Goal: Complete application form

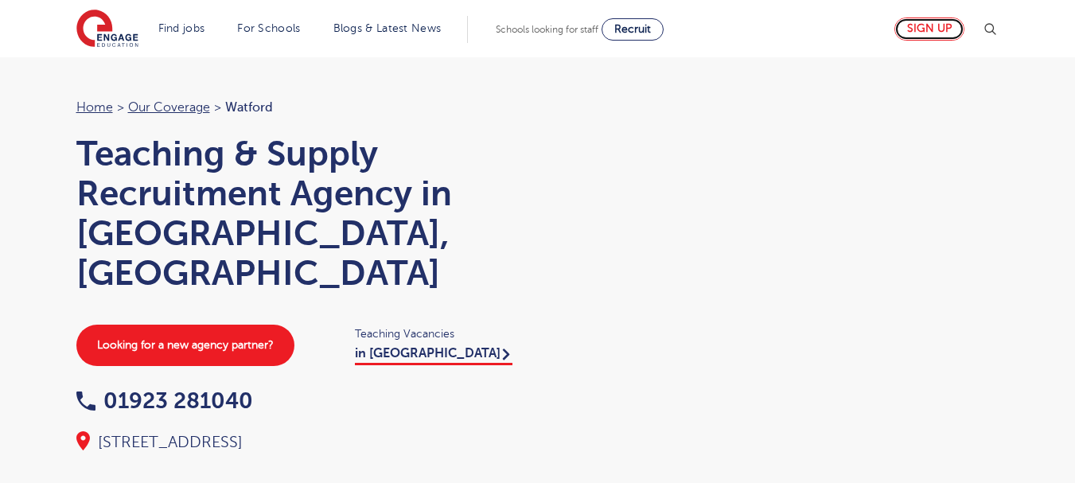
click at [941, 34] on link "Sign up" at bounding box center [929, 29] width 70 height 23
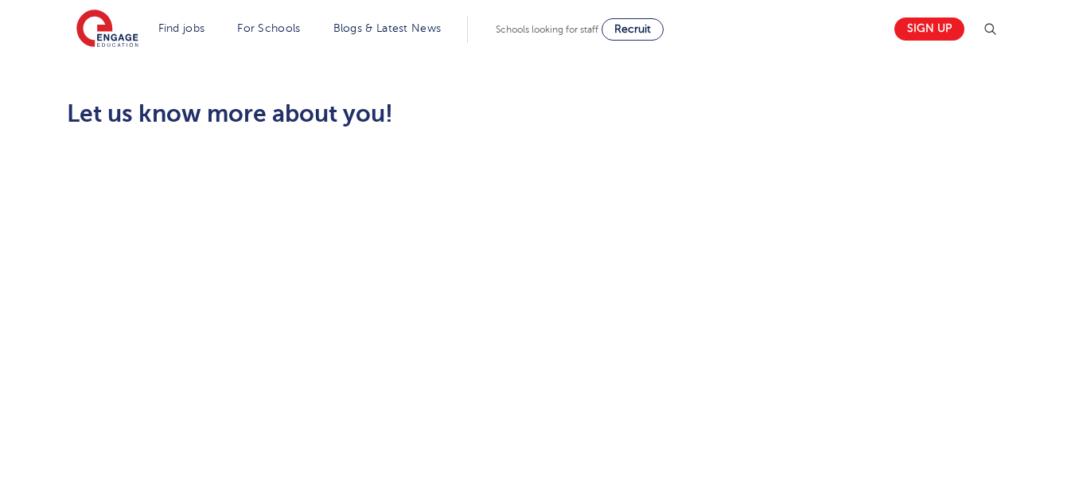
scroll to position [441, 0]
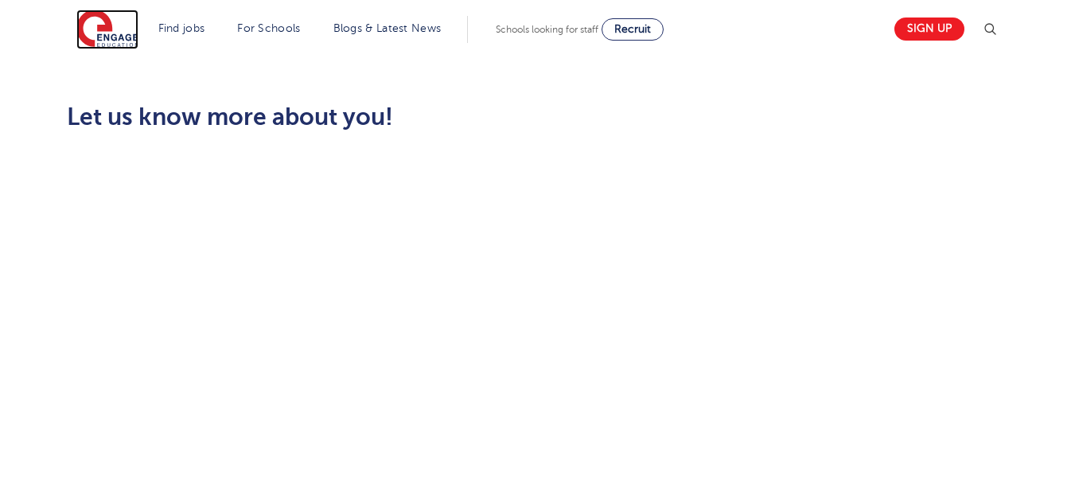
click at [103, 38] on img at bounding box center [107, 30] width 62 height 40
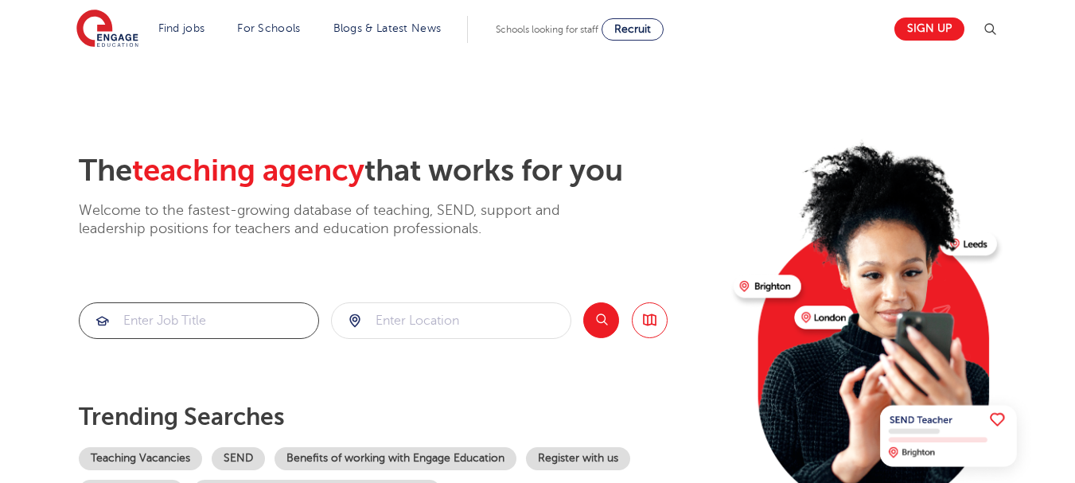
click at [154, 328] on input "search" at bounding box center [199, 320] width 239 height 35
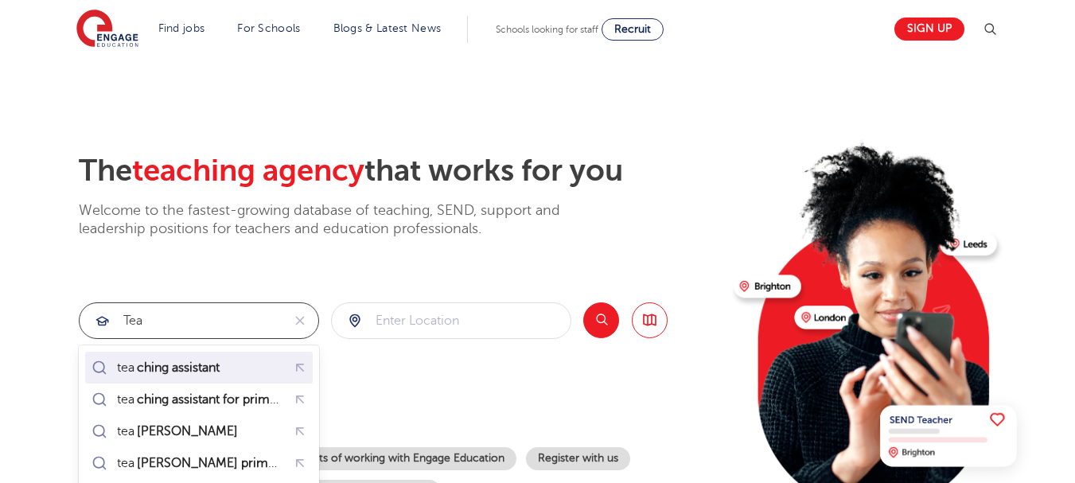
click at [177, 366] on mark "ching assistant" at bounding box center [178, 367] width 88 height 19
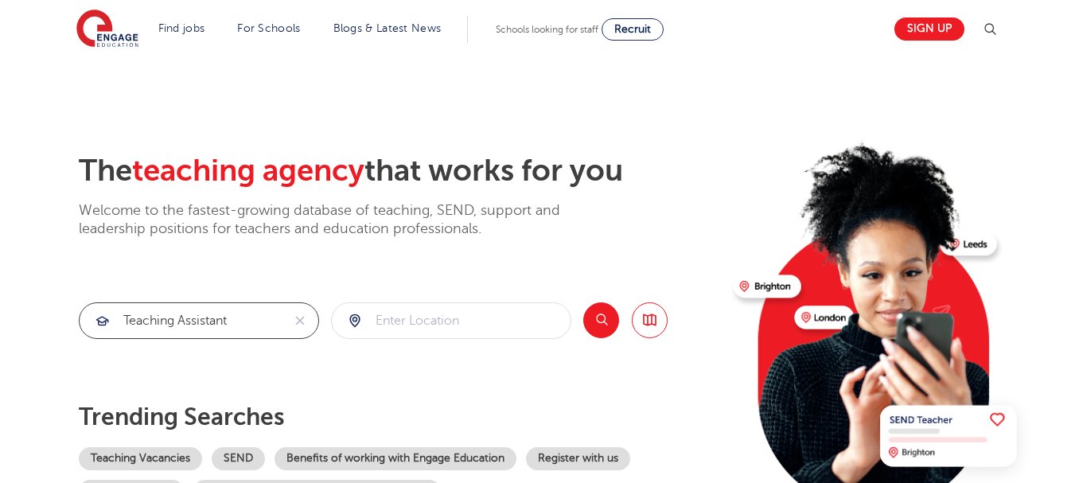
type input "teaching assistant"
click at [391, 317] on input "search" at bounding box center [451, 320] width 239 height 35
type input "wd24"
click at [609, 317] on button "Search" at bounding box center [601, 320] width 36 height 36
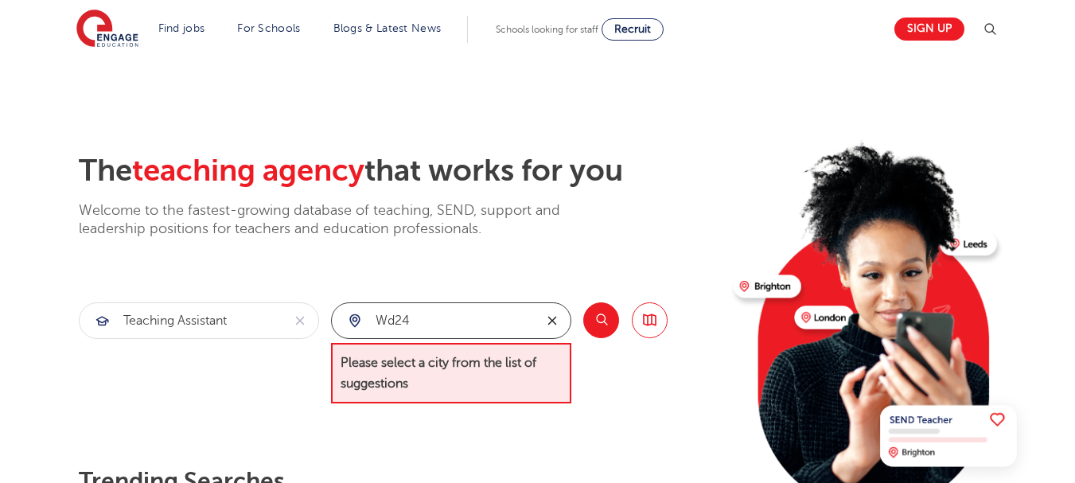
click at [538, 320] on button "reset" at bounding box center [552, 320] width 37 height 35
type input "watford"
click at [607, 320] on button "Search" at bounding box center [601, 320] width 36 height 36
click at [623, 350] on div "Search Browse all Jobs" at bounding box center [625, 353] width 84 height 102
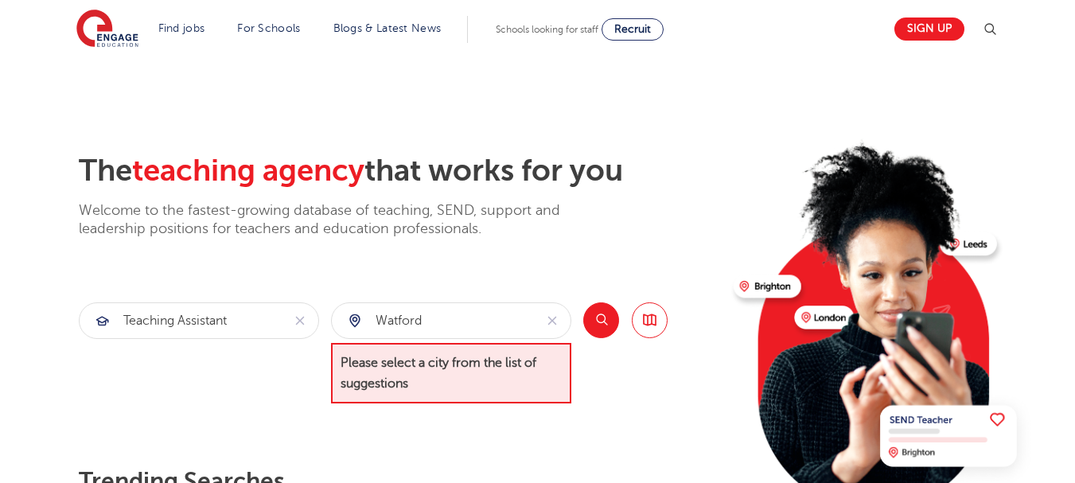
click at [480, 365] on span "Please select a city from the list of suggestions" at bounding box center [451, 373] width 240 height 61
click at [358, 320] on div "watford" at bounding box center [433, 320] width 202 height 35
click at [656, 320] on link "Browse all Jobs" at bounding box center [650, 320] width 36 height 36
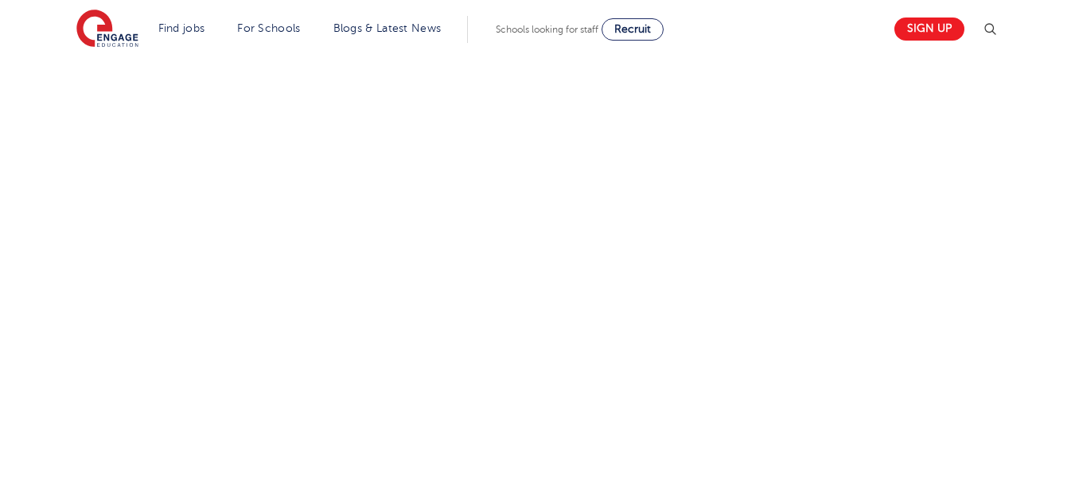
scroll to position [277, 0]
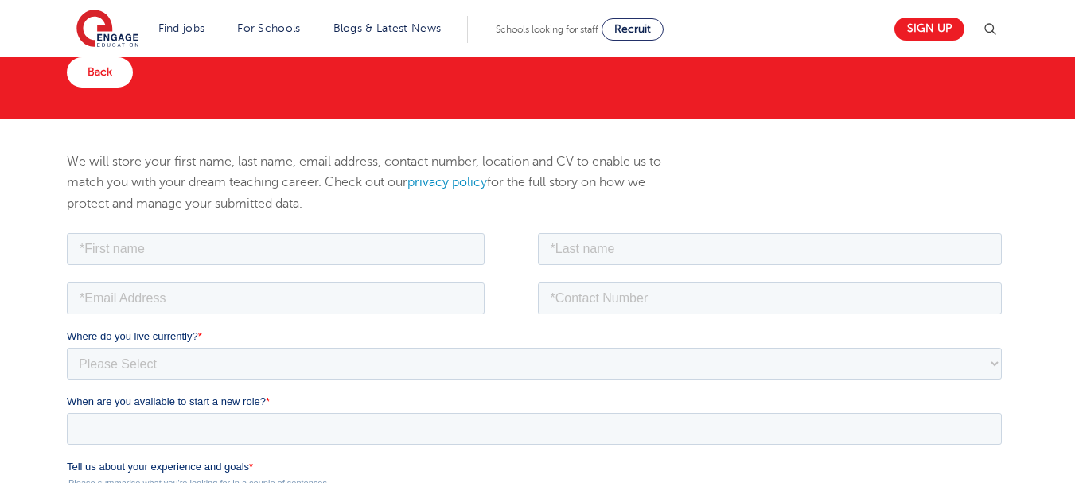
scroll to position [109, 0]
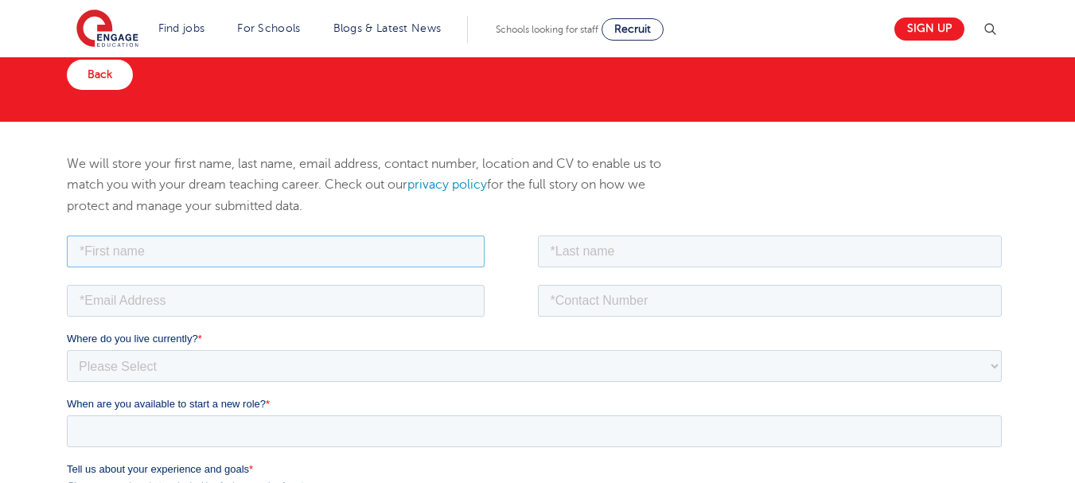
click at [367, 255] on input "text" at bounding box center [276, 251] width 418 height 32
type input "[PERSON_NAME]"
type input "07765565315"
click at [164, 309] on input "email" at bounding box center [276, 300] width 418 height 32
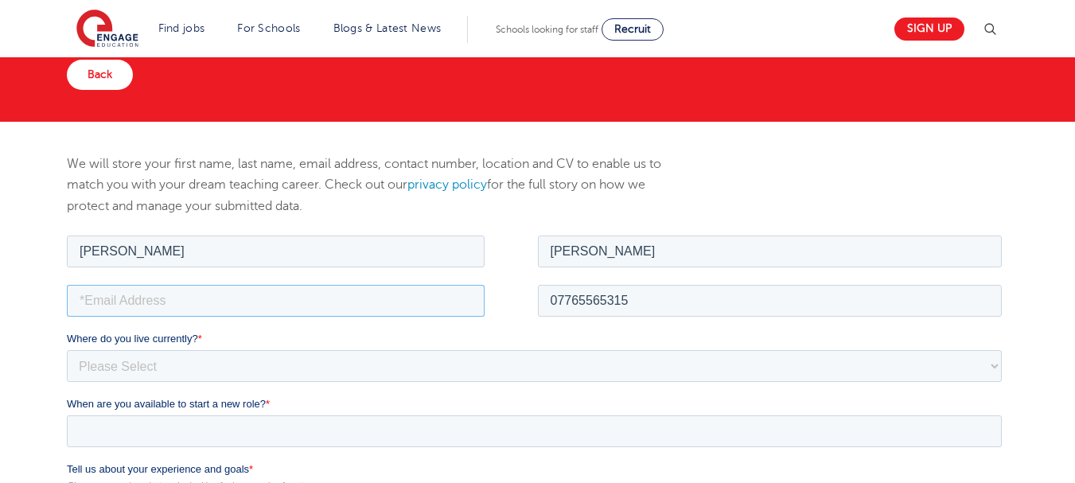
type input "[EMAIL_ADDRESS][DOMAIN_NAME]"
click at [181, 363] on select "Please Select [GEOGRAPHIC_DATA] [GEOGRAPHIC_DATA] [GEOGRAPHIC_DATA] [GEOGRAPHIC…" at bounding box center [534, 365] width 935 height 32
select select "UK"
click at [67, 349] on select "Please Select [GEOGRAPHIC_DATA] [GEOGRAPHIC_DATA] [GEOGRAPHIC_DATA] [GEOGRAPHIC…" at bounding box center [534, 365] width 935 height 32
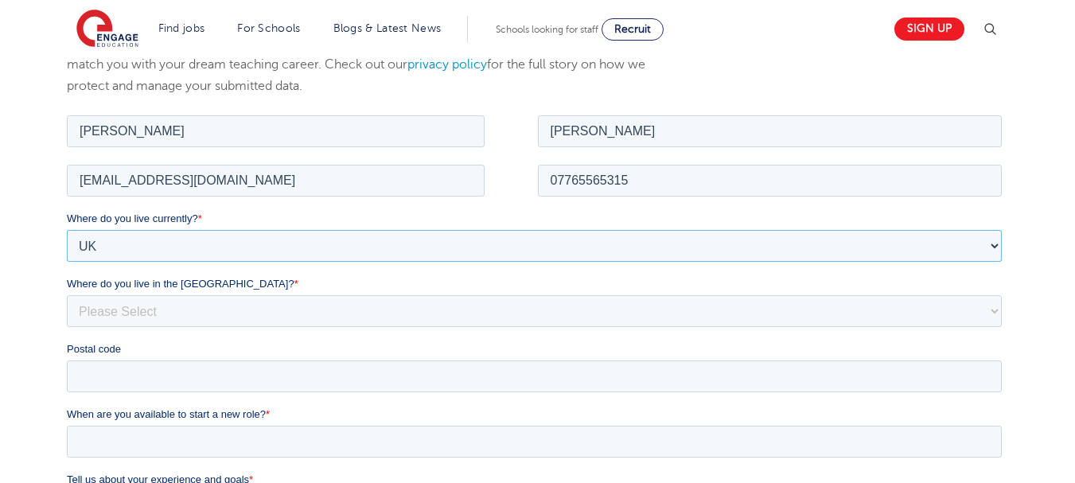
scroll to position [232, 0]
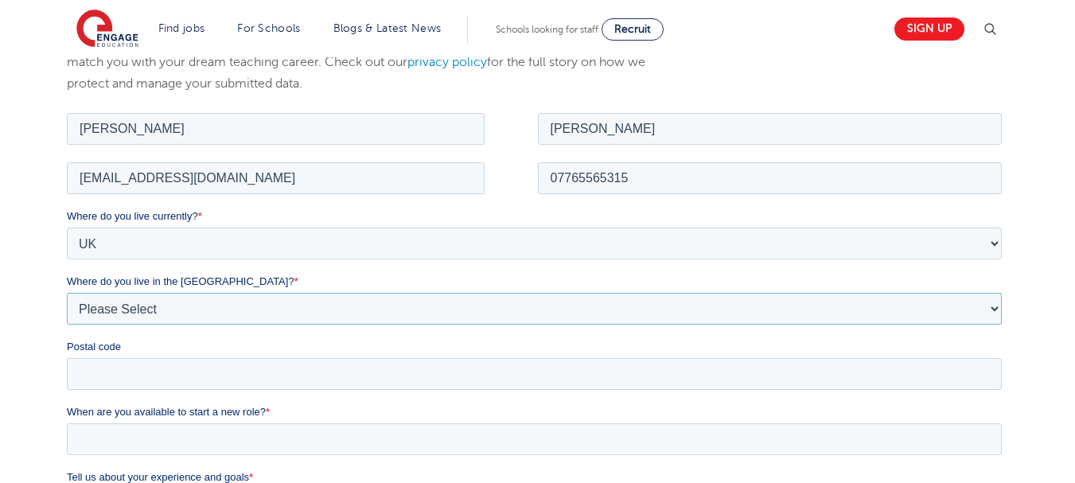
click at [647, 302] on select "Please Select Overseas [GEOGRAPHIC_DATA] [GEOGRAPHIC_DATA] [GEOGRAPHIC_DATA] [G…" at bounding box center [534, 308] width 935 height 32
select select "[GEOGRAPHIC_DATA]"
click at [67, 292] on select "Please Select Overseas [GEOGRAPHIC_DATA] [GEOGRAPHIC_DATA] [GEOGRAPHIC_DATA] [G…" at bounding box center [534, 308] width 935 height 32
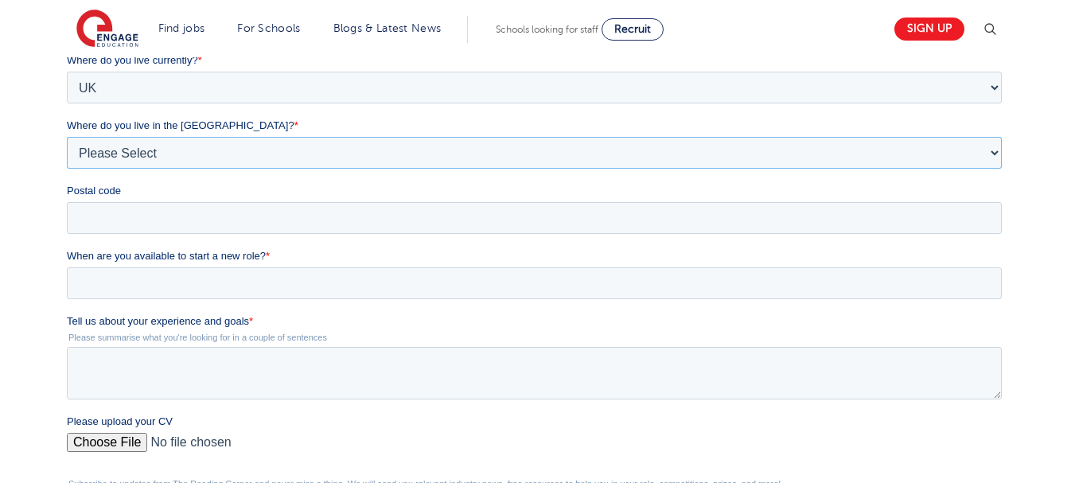
scroll to position [391, 0]
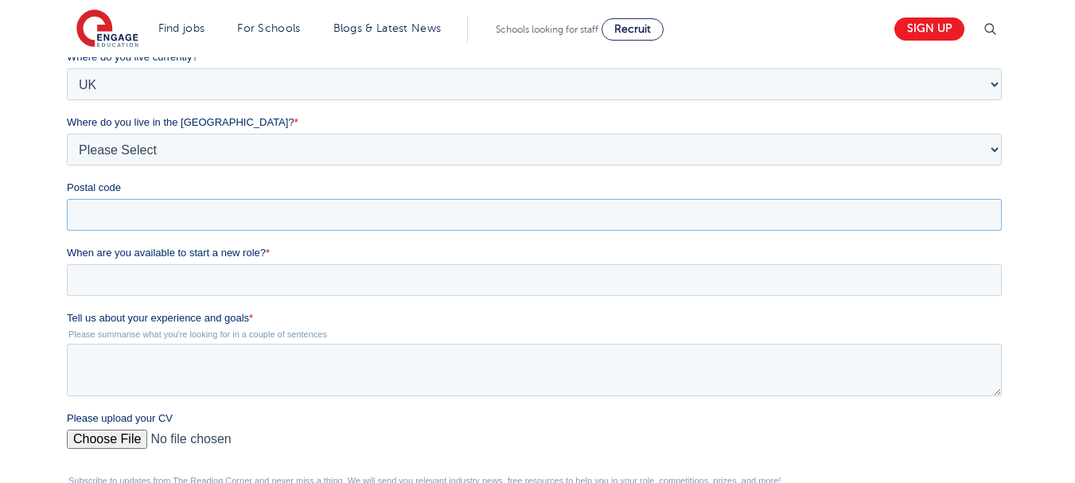
click at [326, 219] on input "Postal code" at bounding box center [534, 215] width 935 height 32
type input "WD24 7QS"
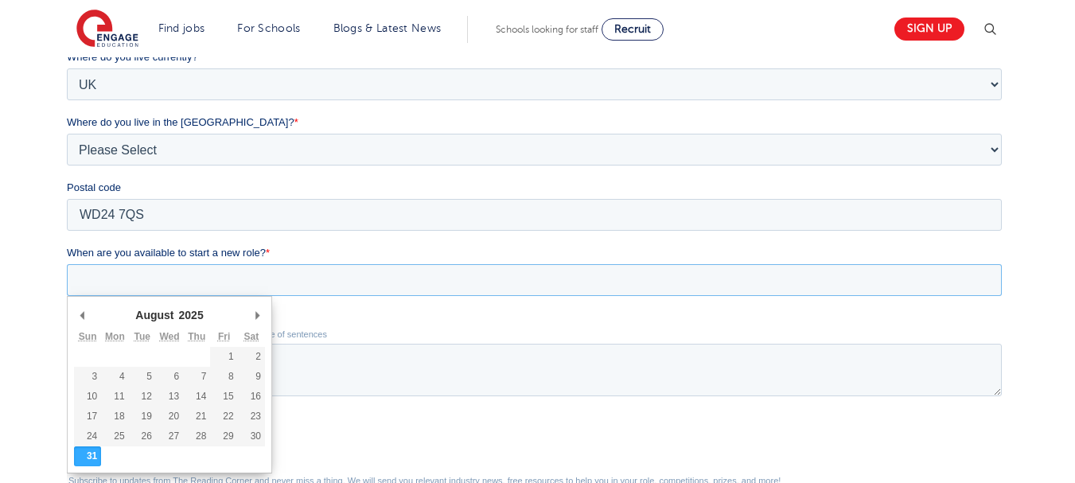
click at [213, 285] on input "When are you available to start a new role? *" at bounding box center [534, 280] width 935 height 32
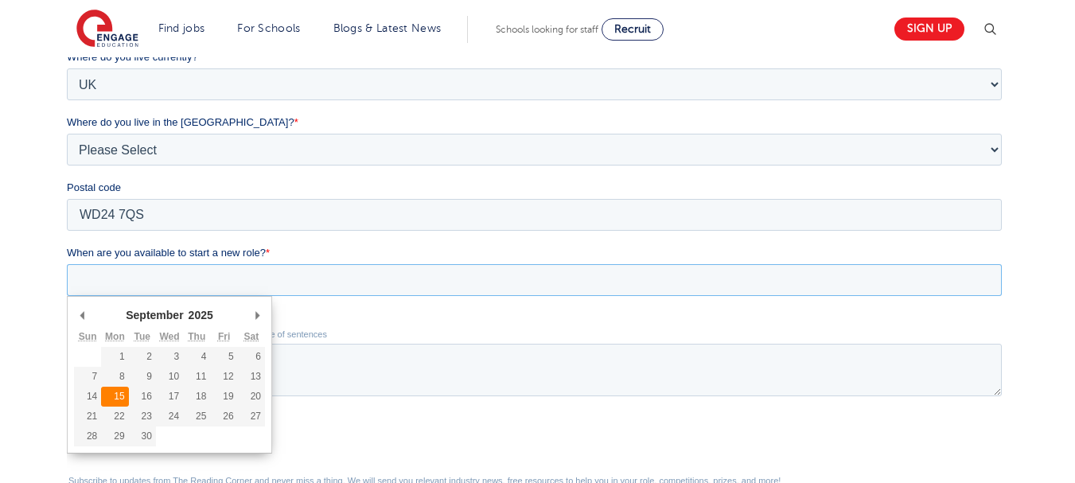
type div "[DATE]"
type input "[DATE]"
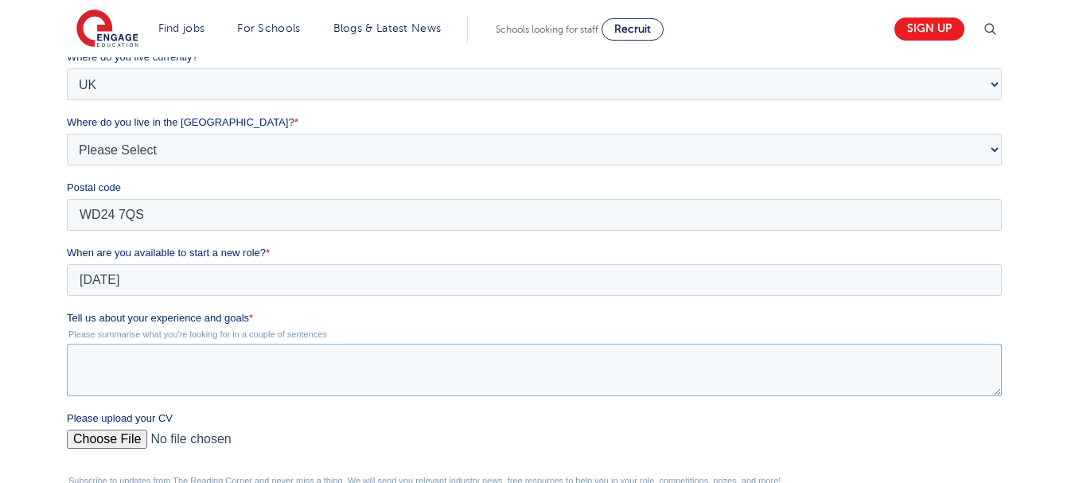
click at [504, 380] on textarea "Tell us about your experience and goals *" at bounding box center [534, 370] width 935 height 53
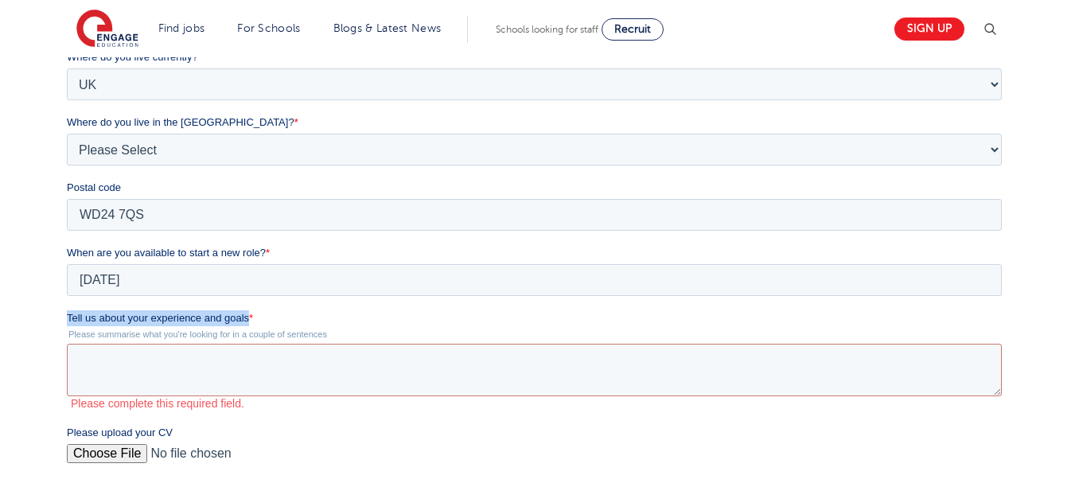
drag, startPoint x: 67, startPoint y: 314, endPoint x: 248, endPoint y: 316, distance: 181.4
click at [248, 316] on span "Tell us about your experience and goals" at bounding box center [158, 318] width 182 height 12
copy span "Tell us about your experience and goals"
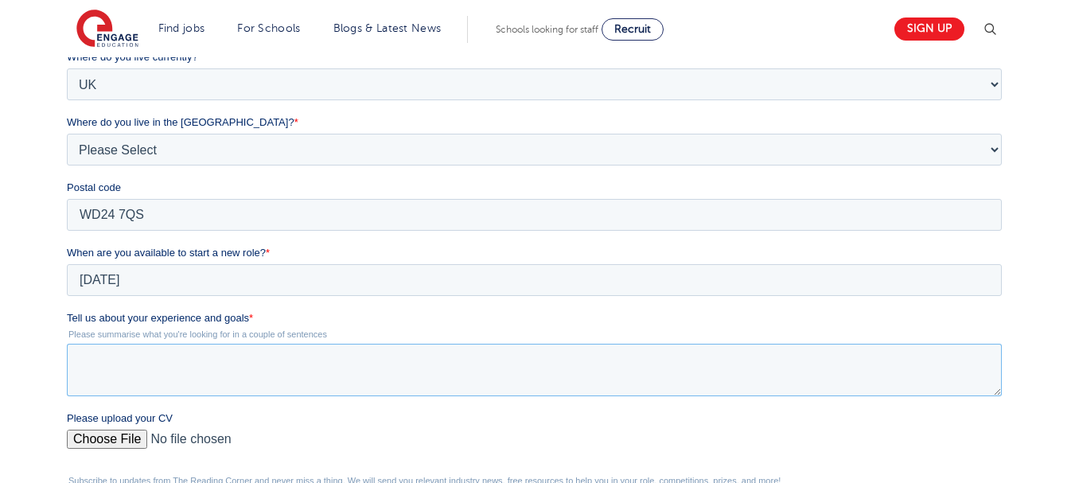
click at [195, 361] on textarea "Tell us about your experience and goals *" at bounding box center [534, 370] width 935 height 53
paste textarea "“I have volunteered in a nursery school in [GEOGRAPHIC_DATA], supporting teache…"
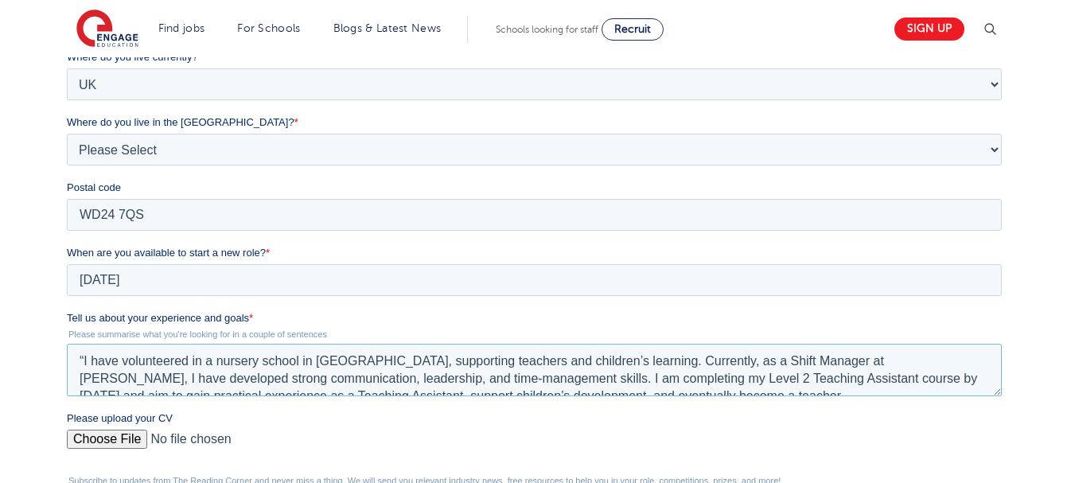
scroll to position [7, 0]
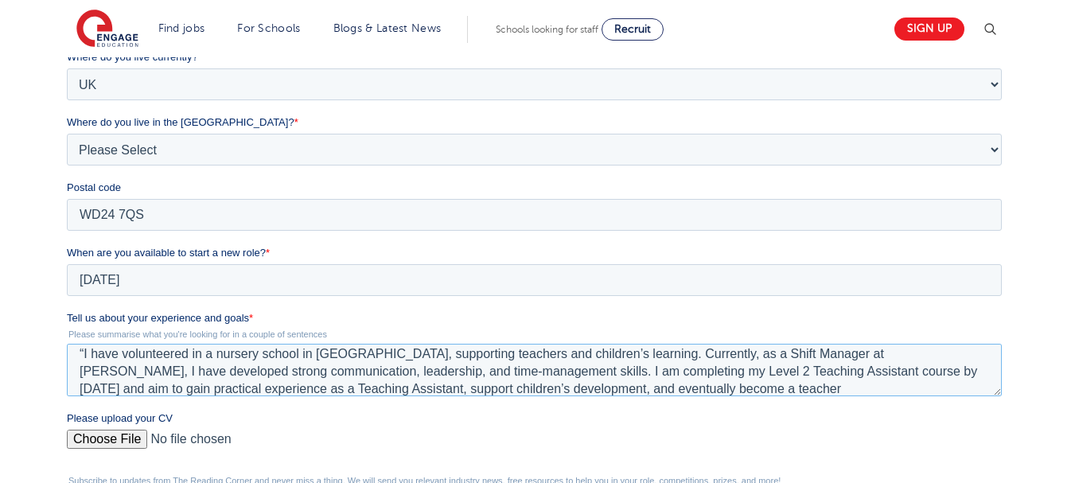
click at [84, 348] on textarea "“I have volunteered in a nursery school in [GEOGRAPHIC_DATA], supporting teache…" at bounding box center [534, 370] width 935 height 53
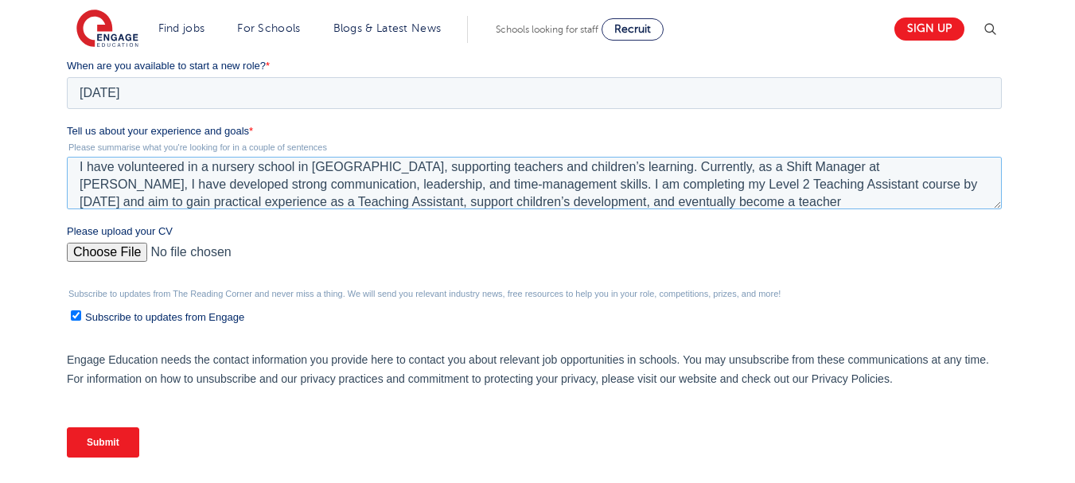
scroll to position [574, 0]
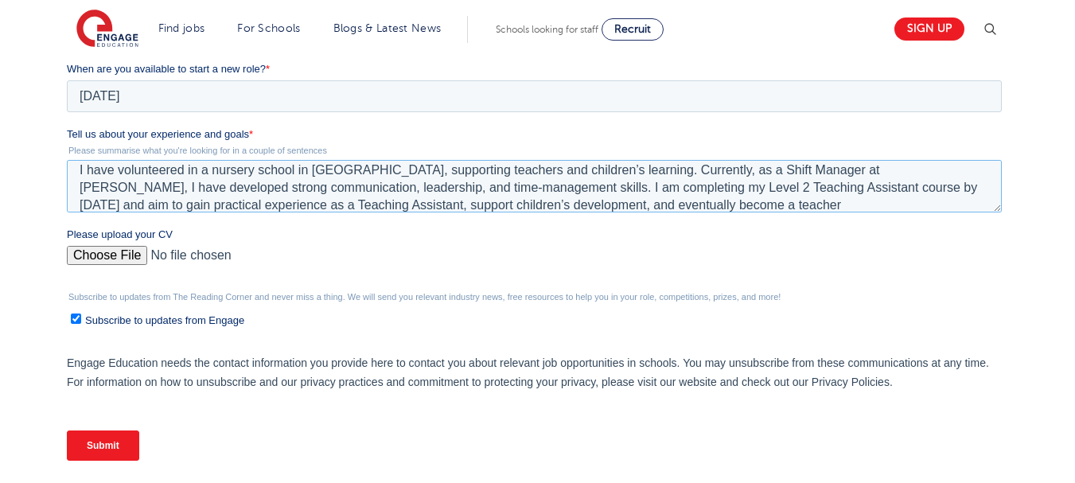
type textarea "I have volunteered in a nursery school in [GEOGRAPHIC_DATA], supporting teacher…"
click at [123, 255] on input "Please upload your CV" at bounding box center [534, 262] width 935 height 32
type input "C:\fakepath\Shravani_Pitla_CV_Modern.docx"
click at [93, 446] on input "Submit" at bounding box center [103, 445] width 72 height 30
